Goal: Information Seeking & Learning: Learn about a topic

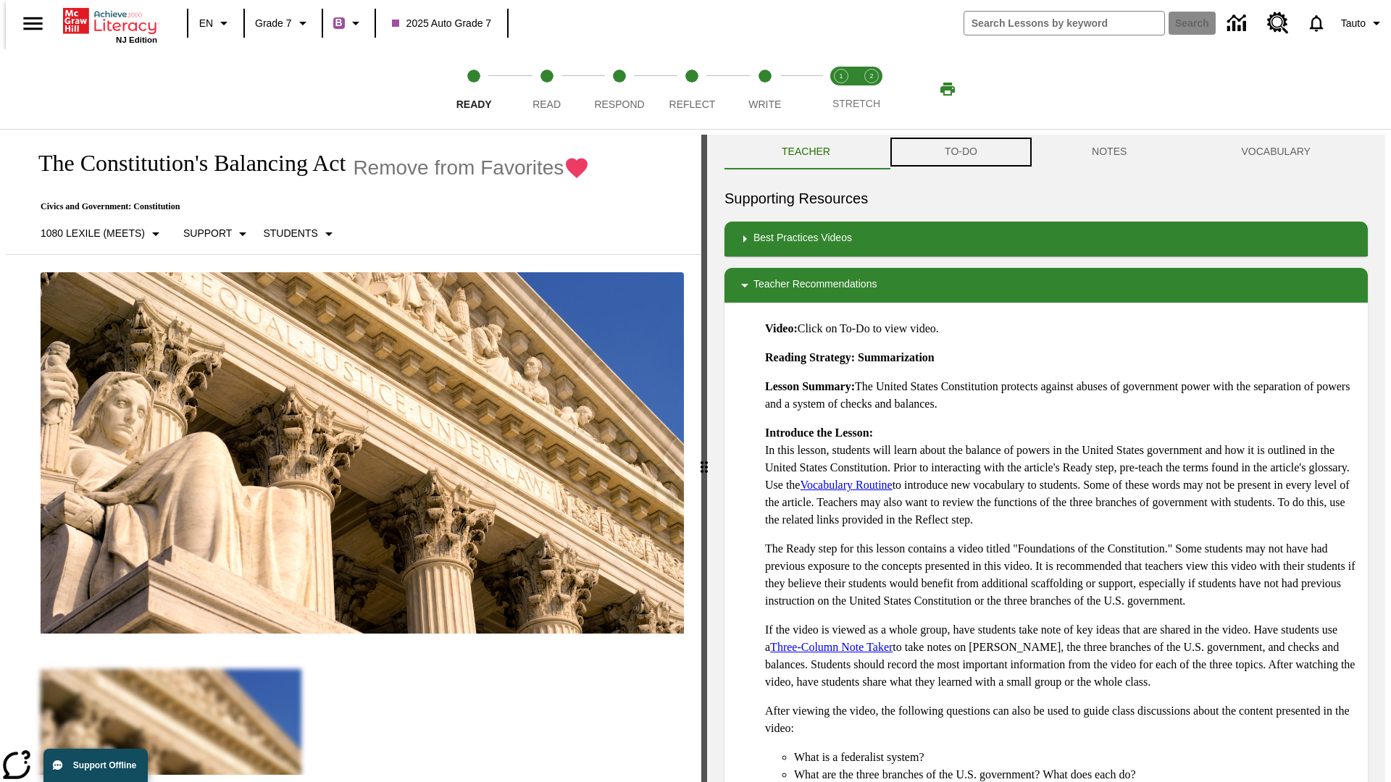
click at [960, 152] on button "TO-DO" at bounding box center [960, 152] width 147 height 35
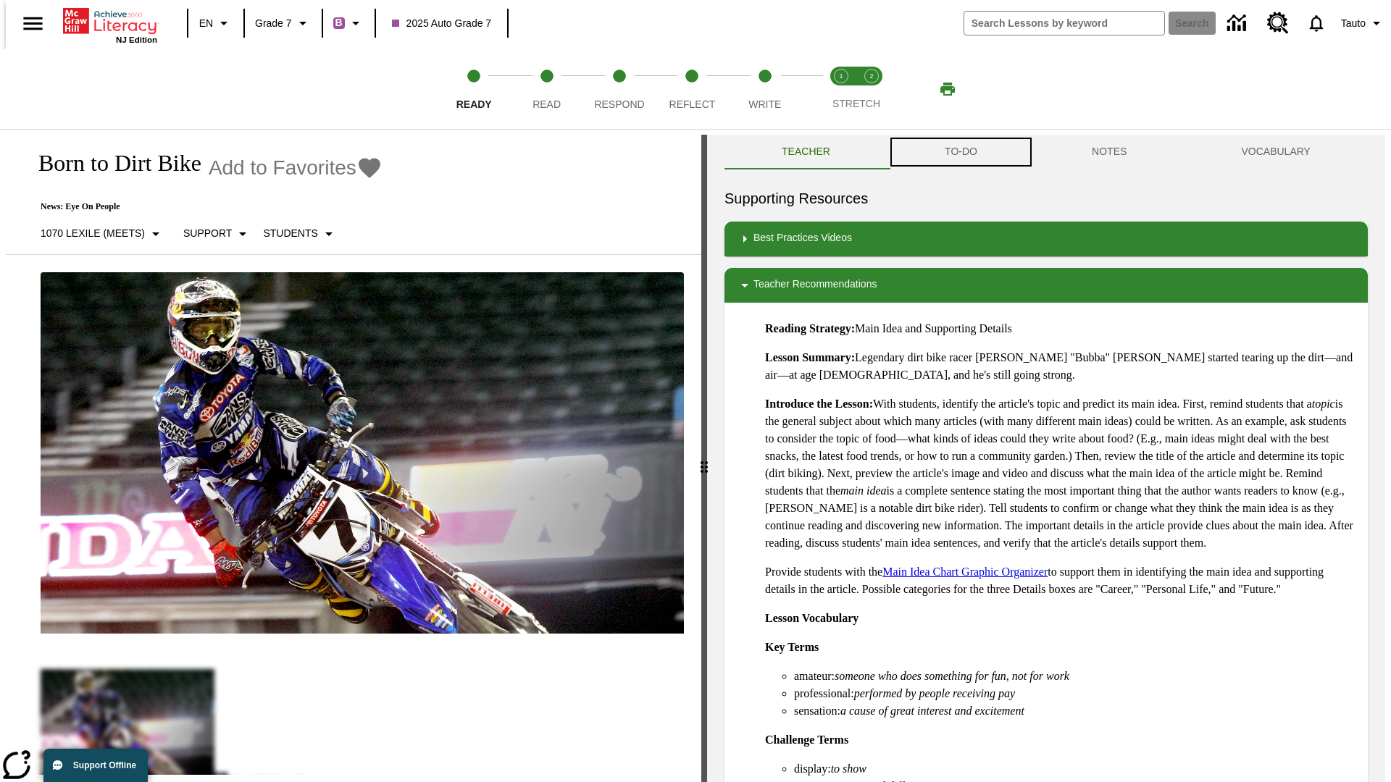
click at [960, 152] on button "TO-DO" at bounding box center [960, 152] width 147 height 35
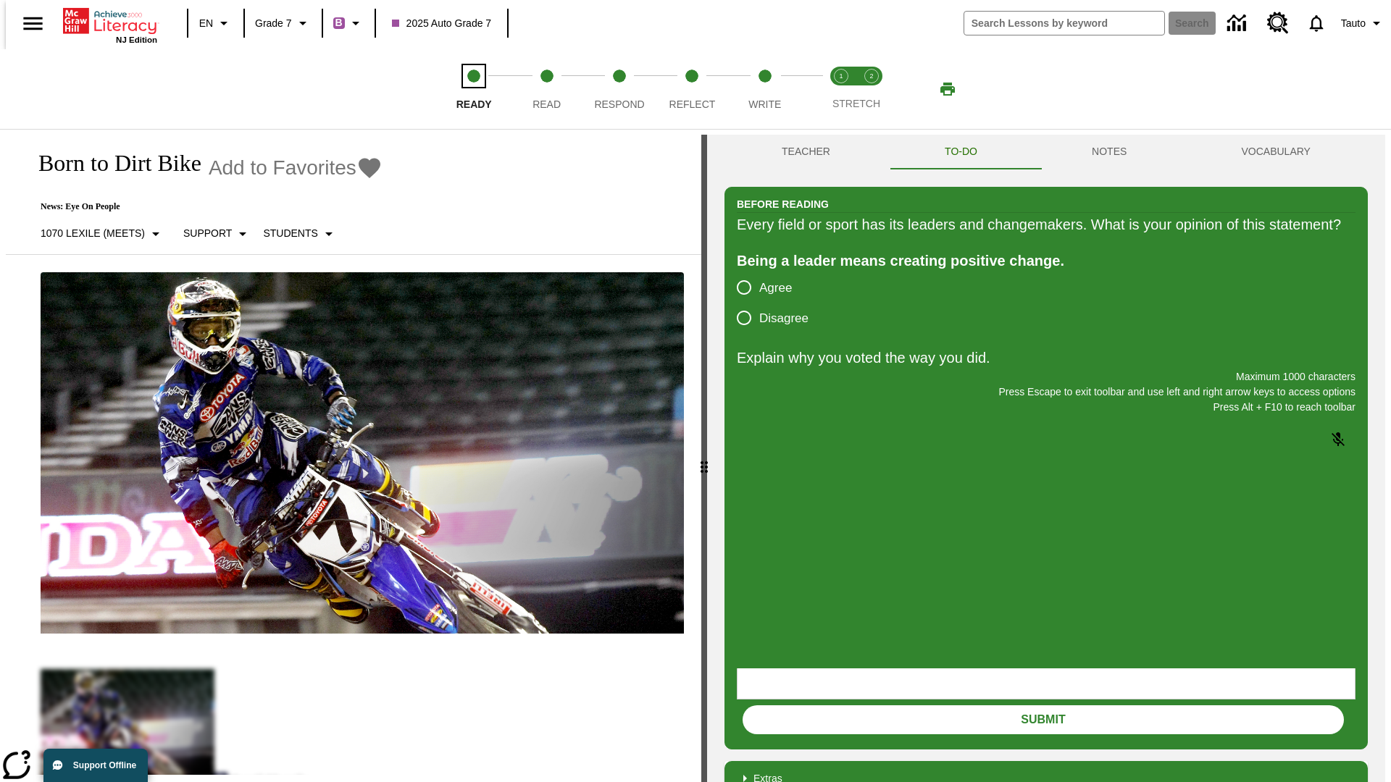
click at [474, 89] on span "Ready" at bounding box center [473, 98] width 35 height 26
click at [546, 89] on span "Read" at bounding box center [546, 98] width 28 height 26
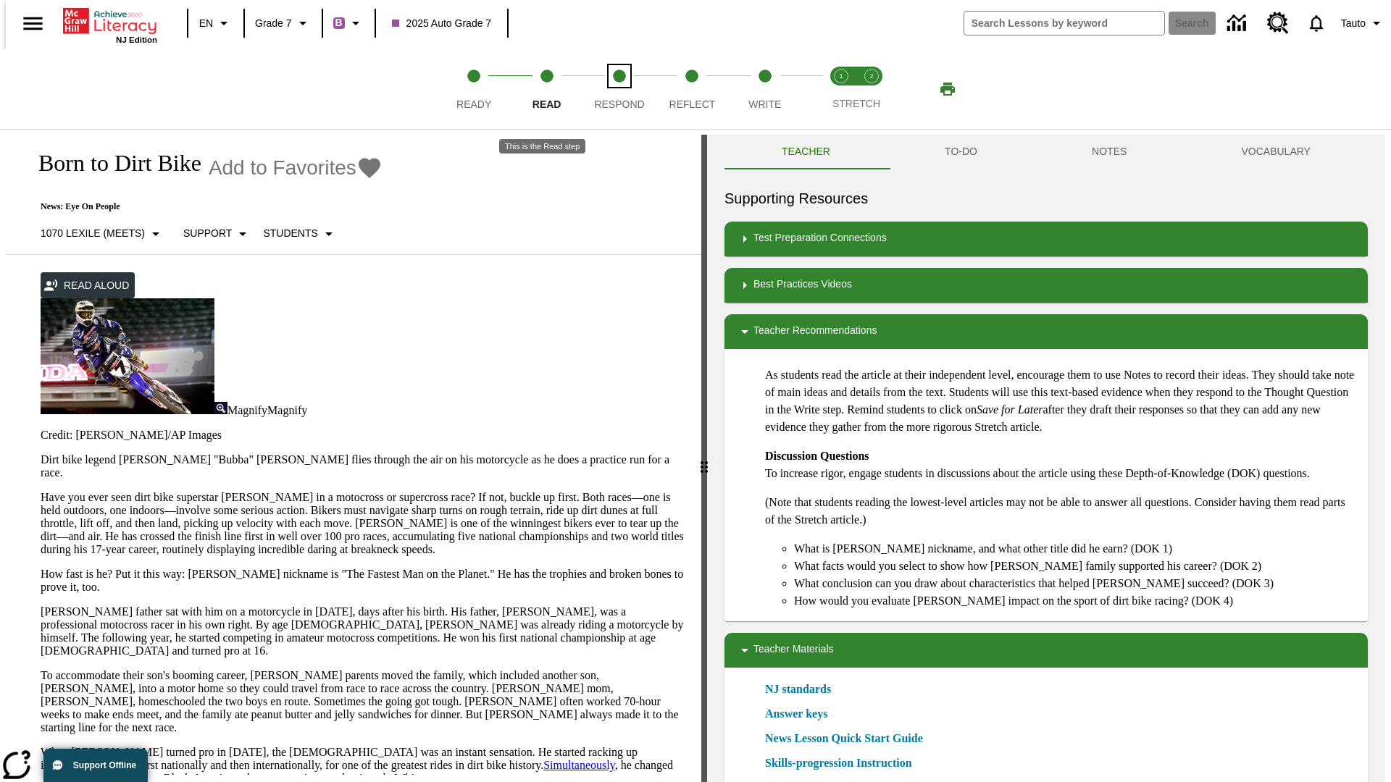
click at [619, 89] on span "Respond" at bounding box center [619, 98] width 50 height 26
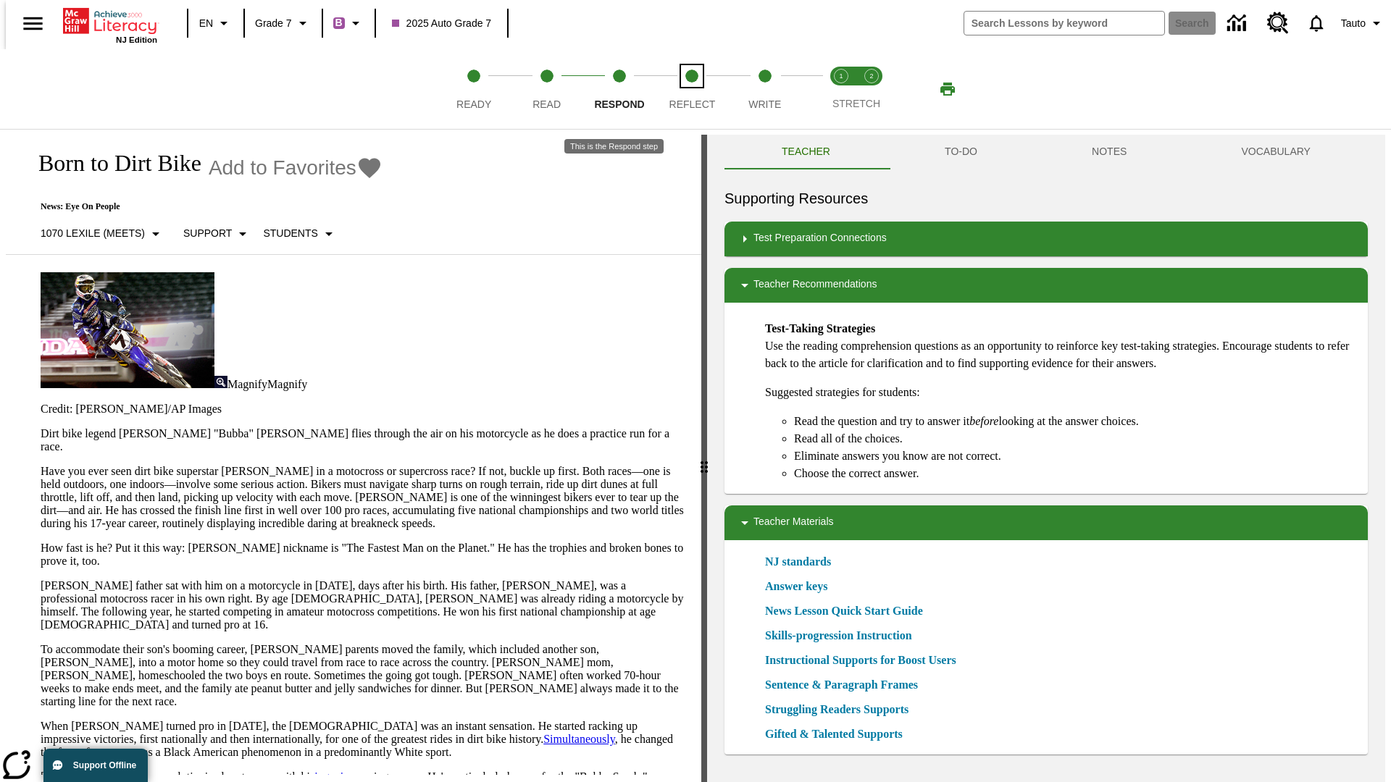
click at [692, 89] on span "Reflect" at bounding box center [692, 98] width 46 height 26
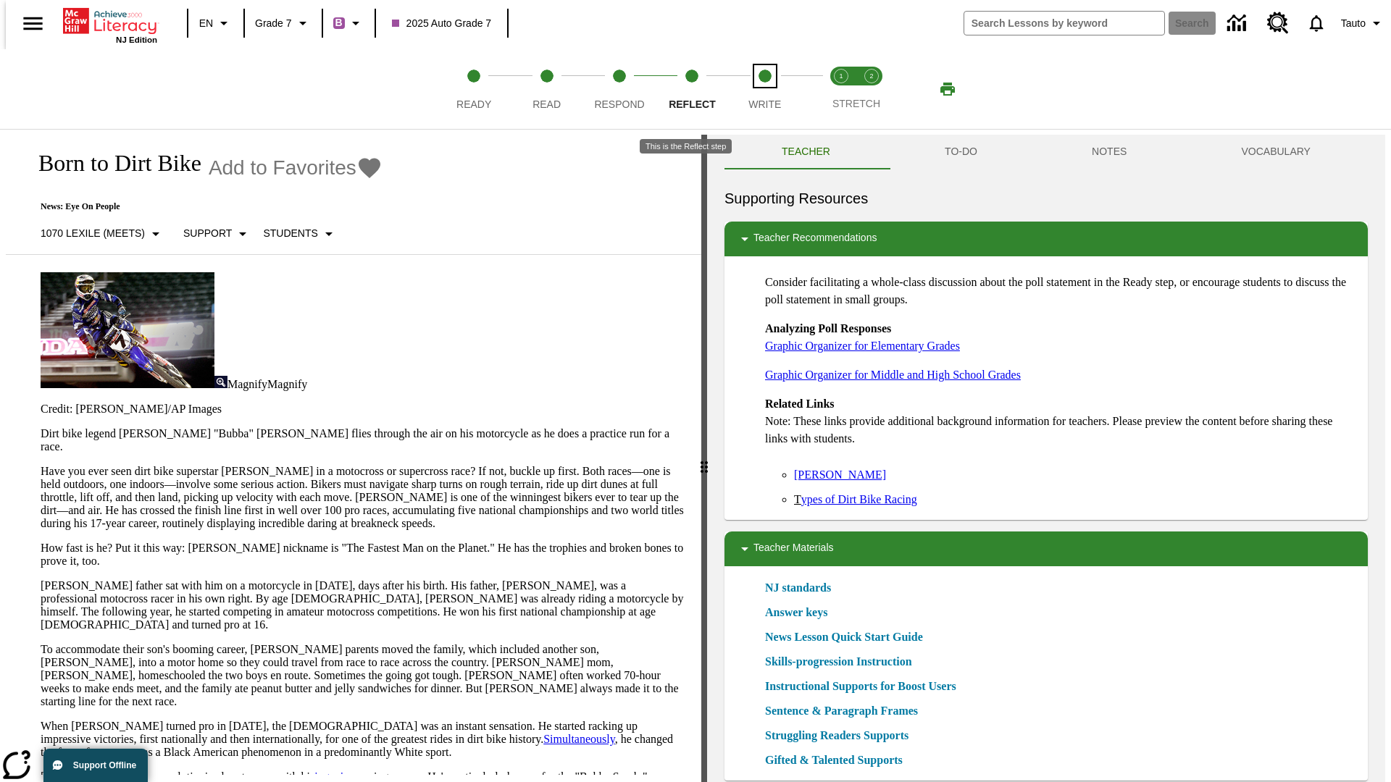
click at [764, 89] on span "Write" at bounding box center [764, 98] width 33 height 26
